Goal: Information Seeking & Learning: Learn about a topic

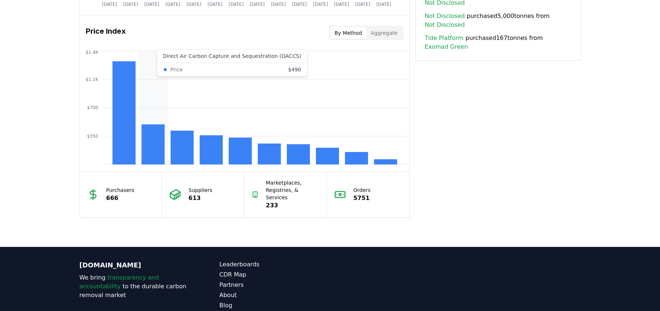
scroll to position [595, 0]
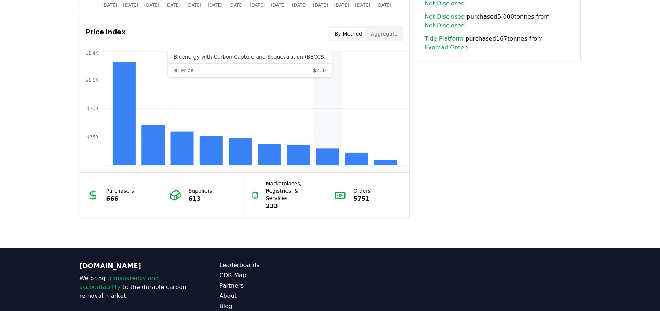
click at [329, 157] on rect at bounding box center [327, 156] width 23 height 17
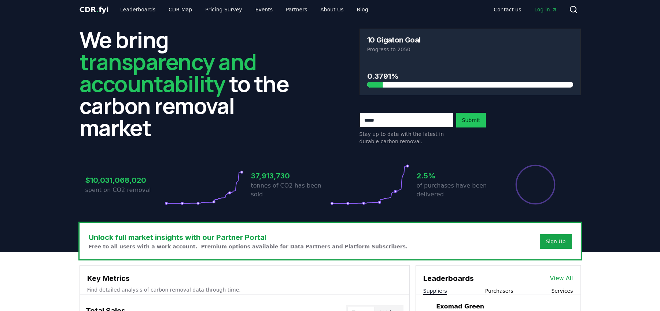
scroll to position [0, 0]
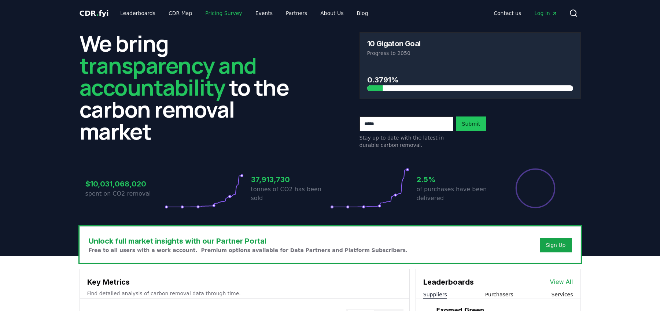
click at [217, 12] on link "Pricing Survey" at bounding box center [223, 13] width 48 height 13
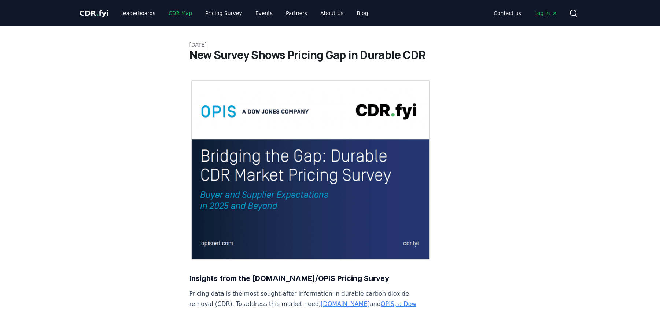
click at [170, 14] on link "CDR Map" at bounding box center [180, 13] width 35 height 13
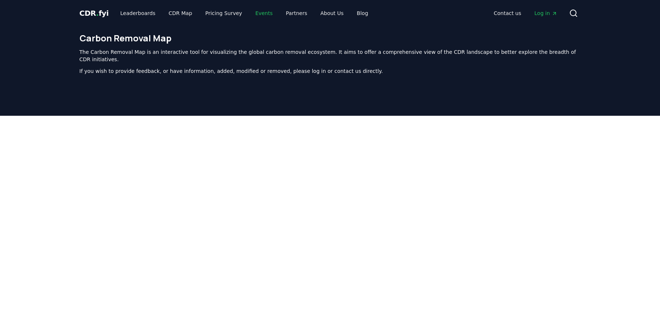
click at [261, 13] on link "Events" at bounding box center [264, 13] width 29 height 13
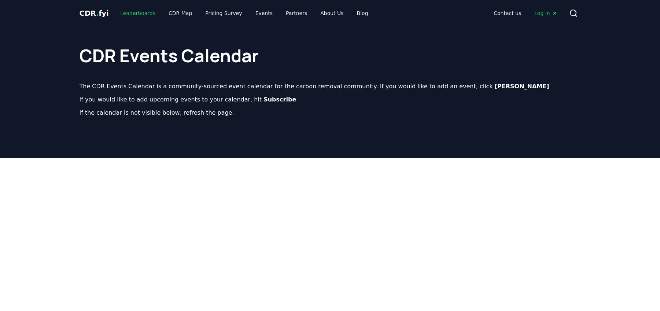
click at [125, 15] on link "Leaderboards" at bounding box center [137, 13] width 47 height 13
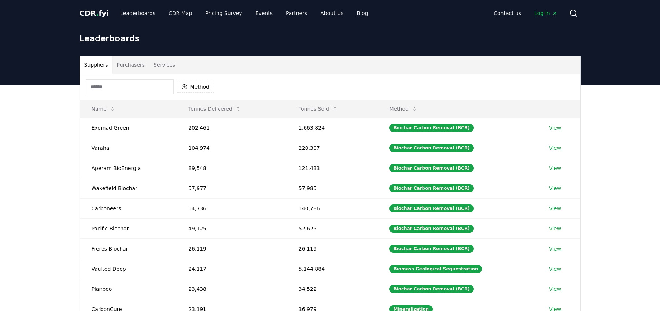
click at [158, 66] on button "Services" at bounding box center [164, 65] width 30 height 18
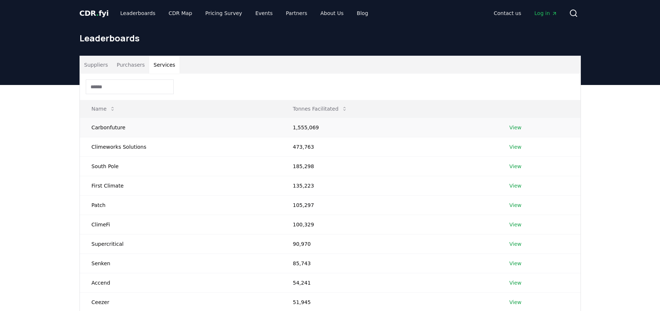
click at [511, 127] on link "View" at bounding box center [516, 127] width 12 height 7
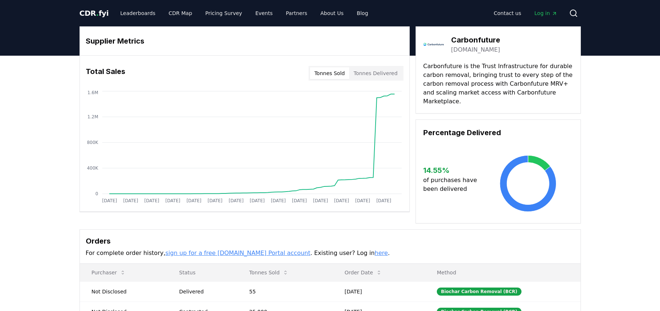
click at [393, 74] on button "Tonnes Delivered" at bounding box center [375, 73] width 53 height 12
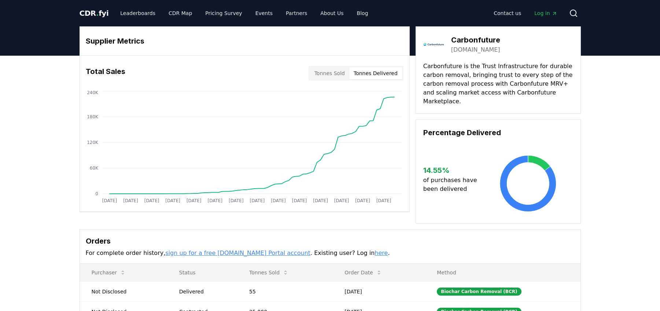
click at [328, 73] on button "Tonnes Sold" at bounding box center [329, 73] width 39 height 12
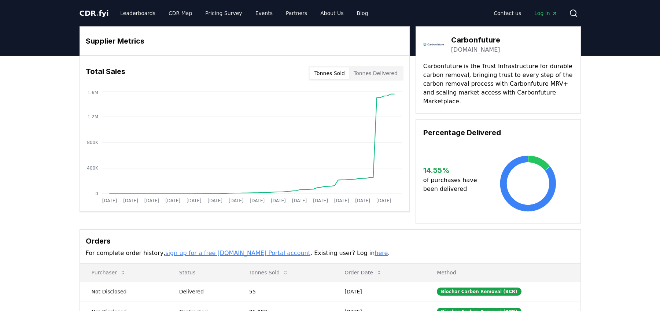
click at [96, 13] on span "." at bounding box center [97, 13] width 3 height 9
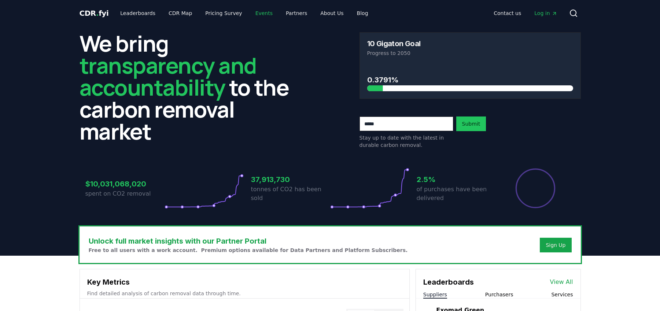
click at [256, 13] on link "Events" at bounding box center [264, 13] width 29 height 13
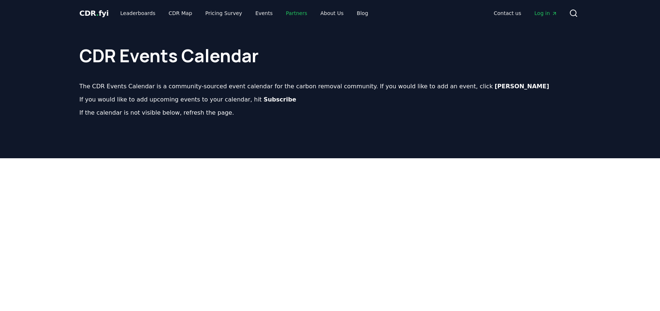
click at [289, 12] on link "Partners" at bounding box center [296, 13] width 33 height 13
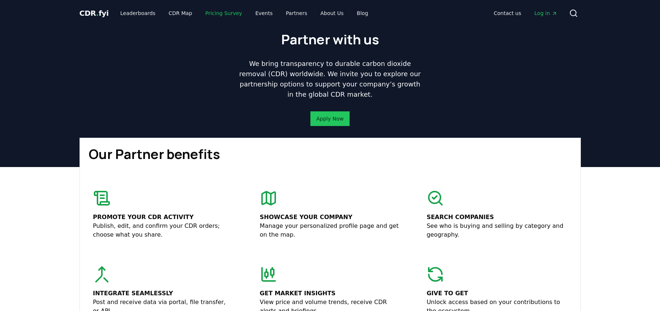
click at [212, 12] on link "Pricing Survey" at bounding box center [223, 13] width 48 height 13
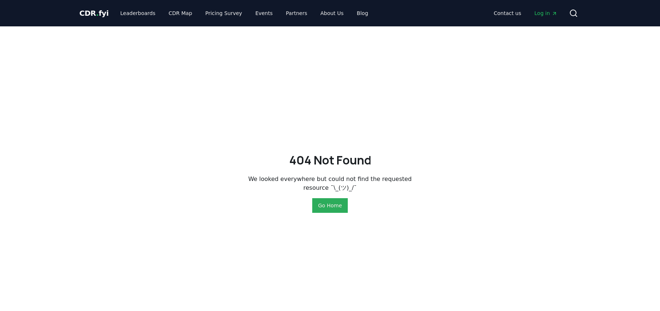
click at [337, 207] on button "Go Home" at bounding box center [330, 205] width 36 height 15
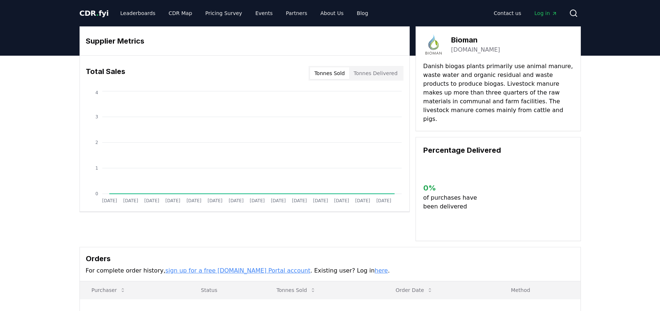
click at [381, 72] on button "Tonnes Delivered" at bounding box center [375, 73] width 53 height 12
click at [332, 74] on button "Tonnes Sold" at bounding box center [329, 73] width 39 height 12
click at [225, 14] on link "Pricing Survey" at bounding box center [223, 13] width 48 height 13
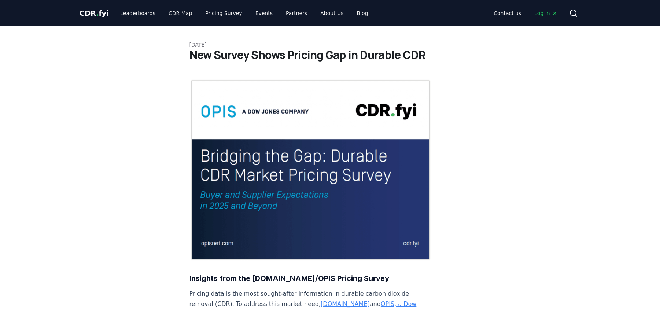
click at [81, 14] on span "CDR . fyi" at bounding box center [94, 13] width 29 height 9
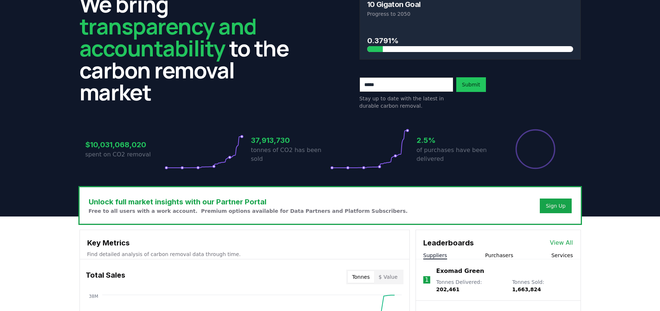
scroll to position [35, 0]
